Goal: Transaction & Acquisition: Book appointment/travel/reservation

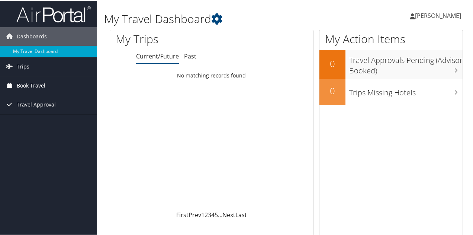
click at [36, 84] on span "Book Travel" at bounding box center [31, 85] width 29 height 19
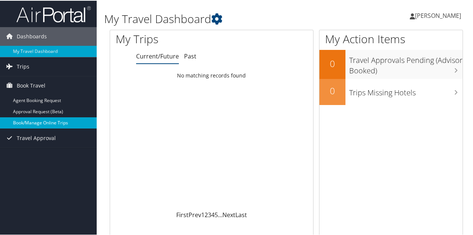
click at [25, 123] on link "Book/Manage Online Trips" at bounding box center [48, 121] width 97 height 11
